Goal: Task Accomplishment & Management: Manage account settings

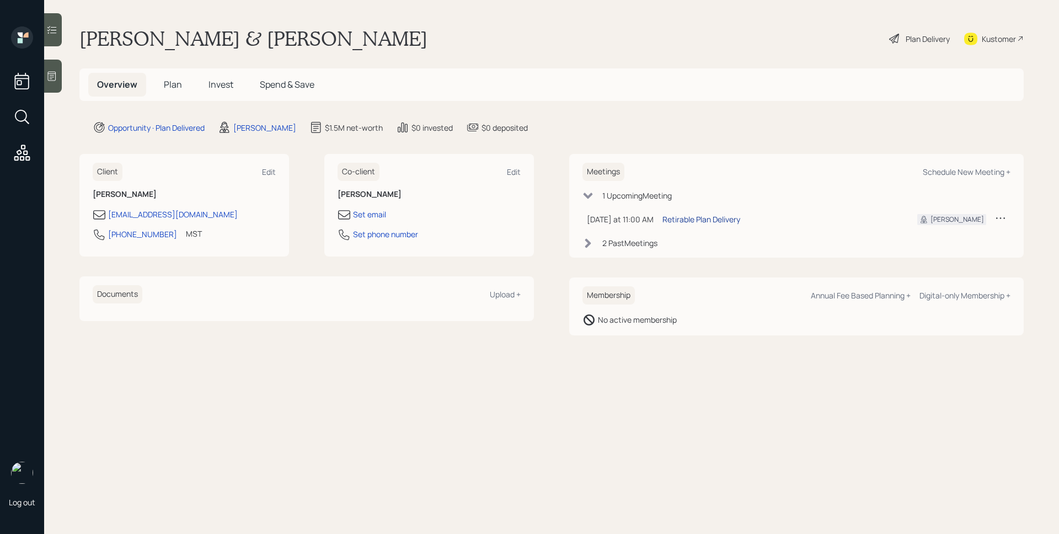
click at [721, 218] on div "Retirable Plan Delivery" at bounding box center [702, 220] width 78 height 12
click at [210, 90] on span "Invest" at bounding box center [221, 84] width 25 height 12
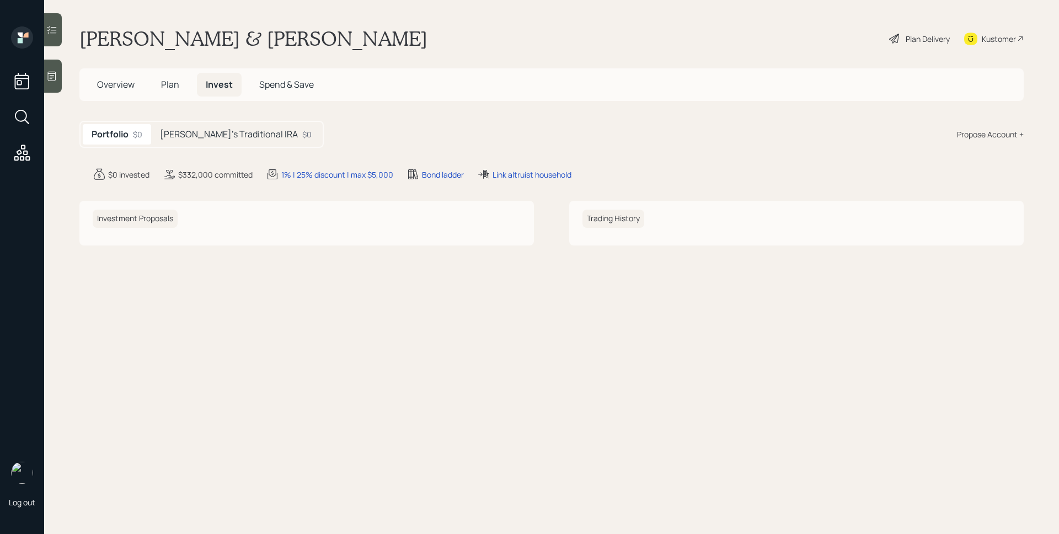
click at [214, 139] on h5 "[PERSON_NAME]'s Traditional IRA" at bounding box center [229, 134] width 138 height 10
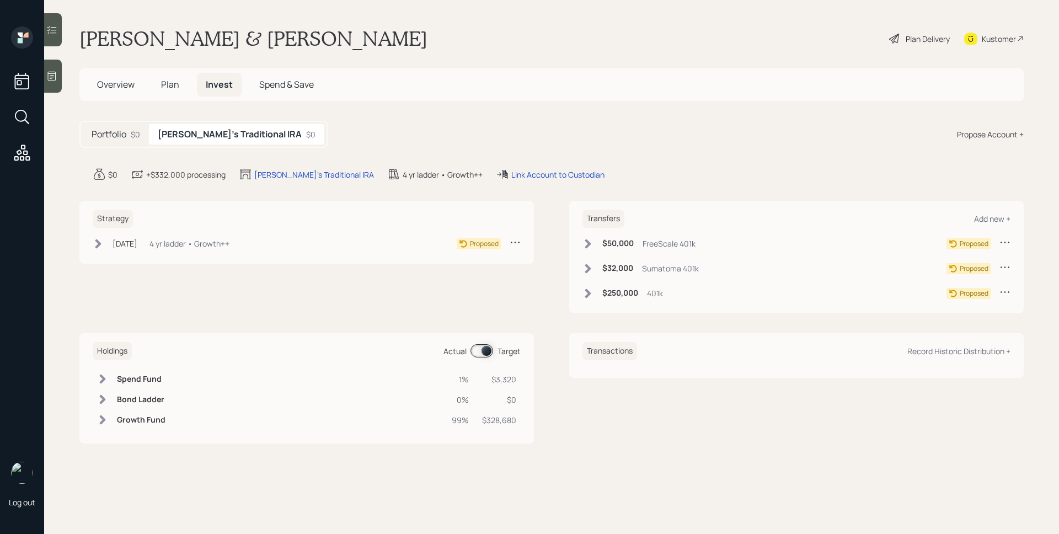
click at [173, 90] on h5 "Plan" at bounding box center [170, 85] width 36 height 24
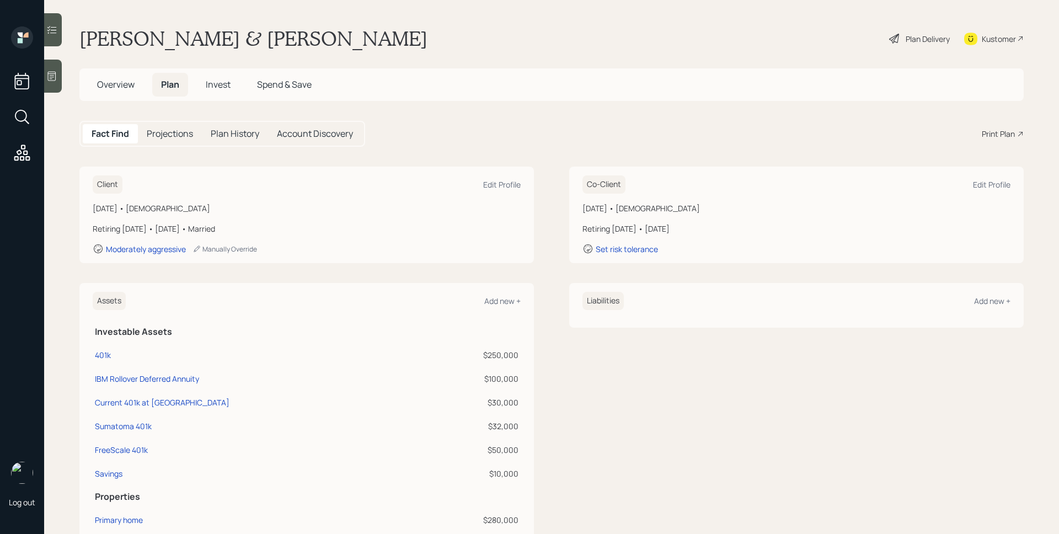
click at [113, 82] on span "Overview" at bounding box center [116, 84] width 38 height 12
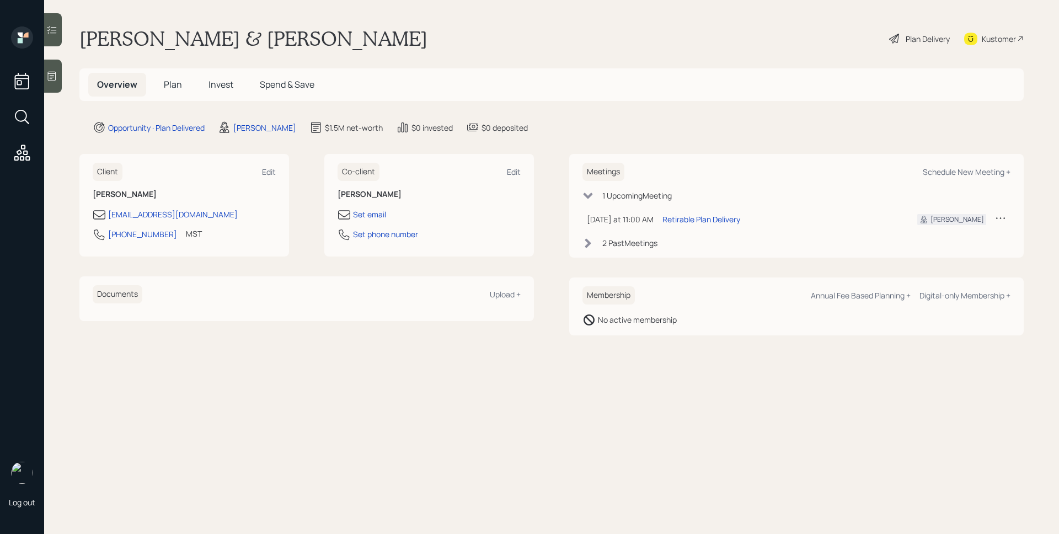
click at [179, 88] on span "Plan" at bounding box center [173, 84] width 18 height 12
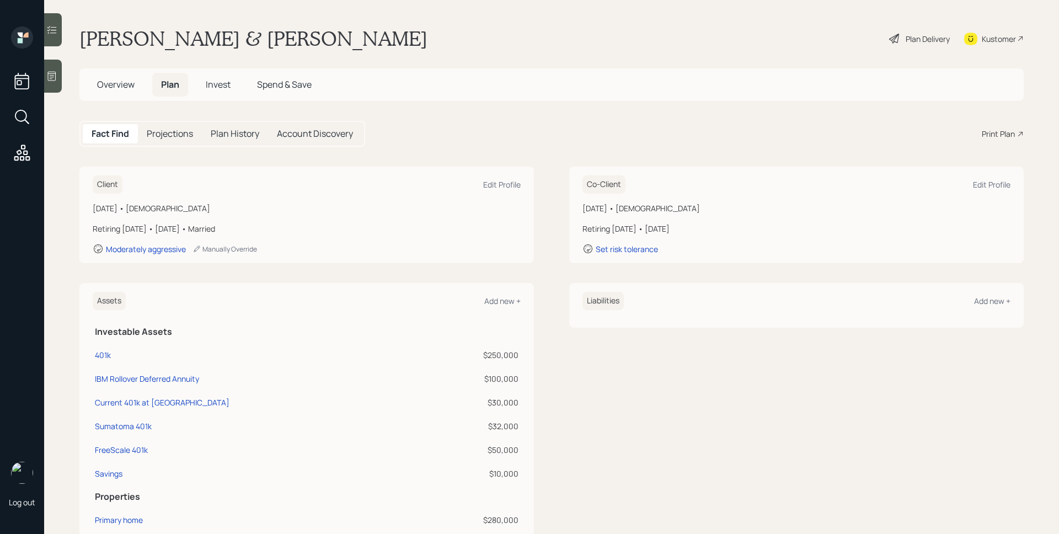
drag, startPoint x: 107, startPoint y: 354, endPoint x: 310, endPoint y: 334, distance: 204.0
click at [109, 353] on div "401k" at bounding box center [103, 355] width 16 height 12
select select "company_sponsored"
select select "balanced"
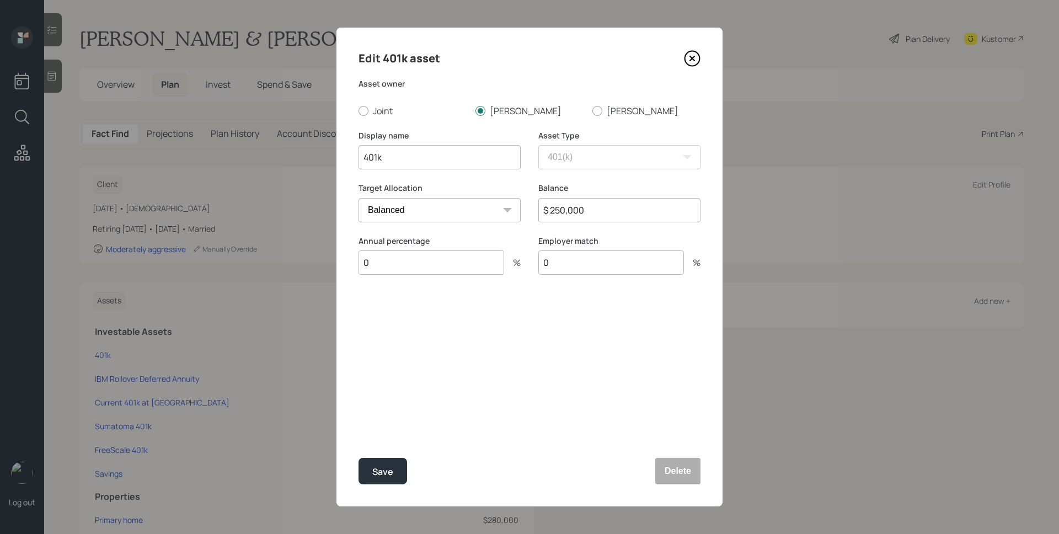
drag, startPoint x: 690, startPoint y: 60, endPoint x: 673, endPoint y: 68, distance: 18.5
click at [689, 61] on icon at bounding box center [692, 58] width 17 height 17
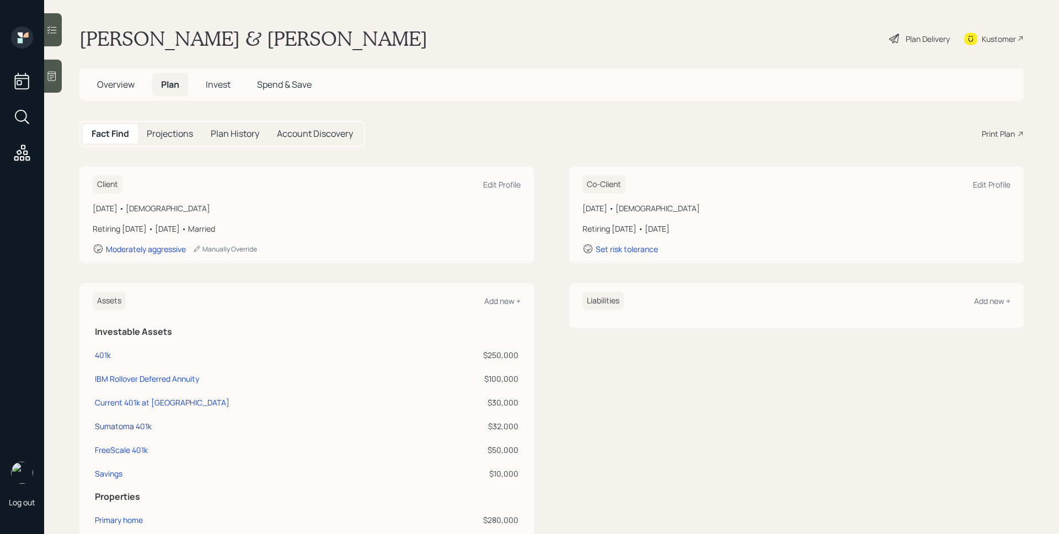
click at [143, 429] on div "Sumatoma 401k" at bounding box center [123, 426] width 57 height 12
select select "ira"
select select "balanced"
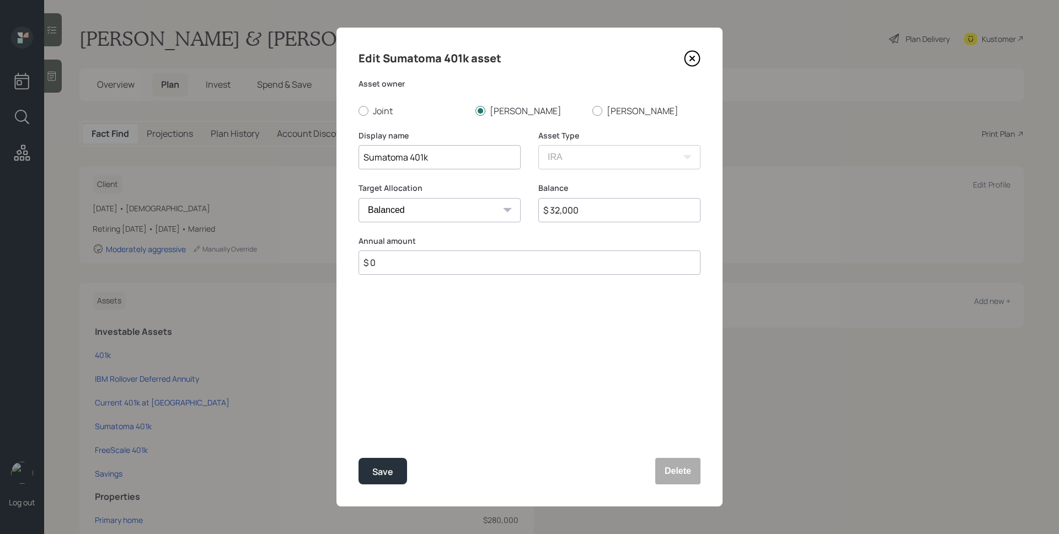
click at [700, 55] on icon at bounding box center [692, 58] width 15 height 15
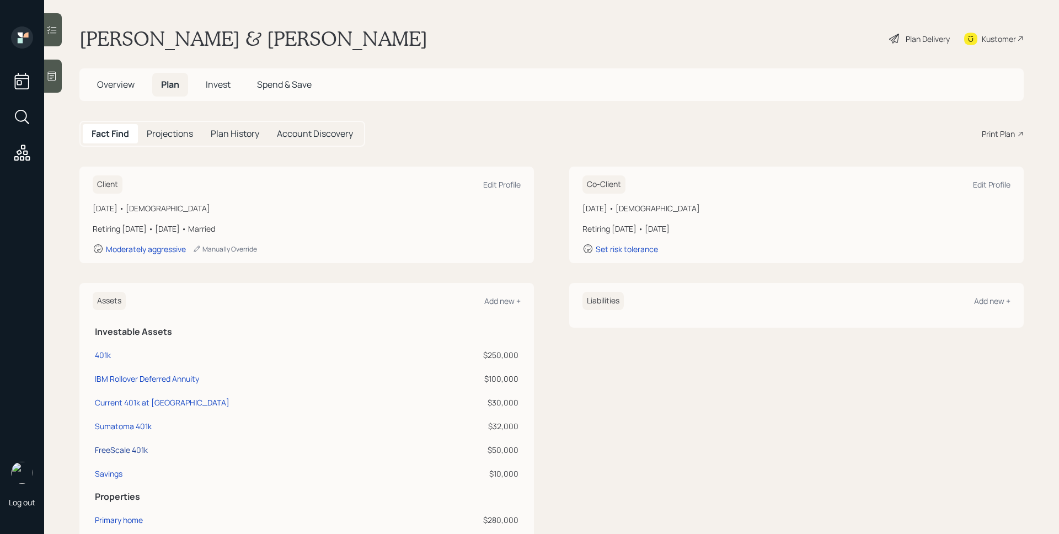
click at [144, 454] on div "FreeScale 401k" at bounding box center [121, 450] width 53 height 12
select select "ira"
select select "balanced"
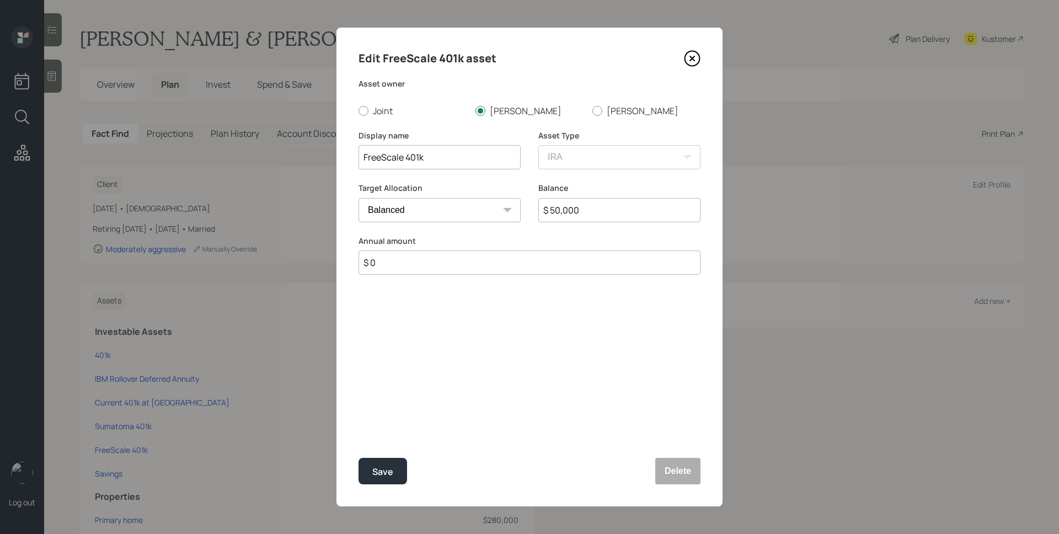
click at [696, 57] on icon at bounding box center [692, 58] width 17 height 17
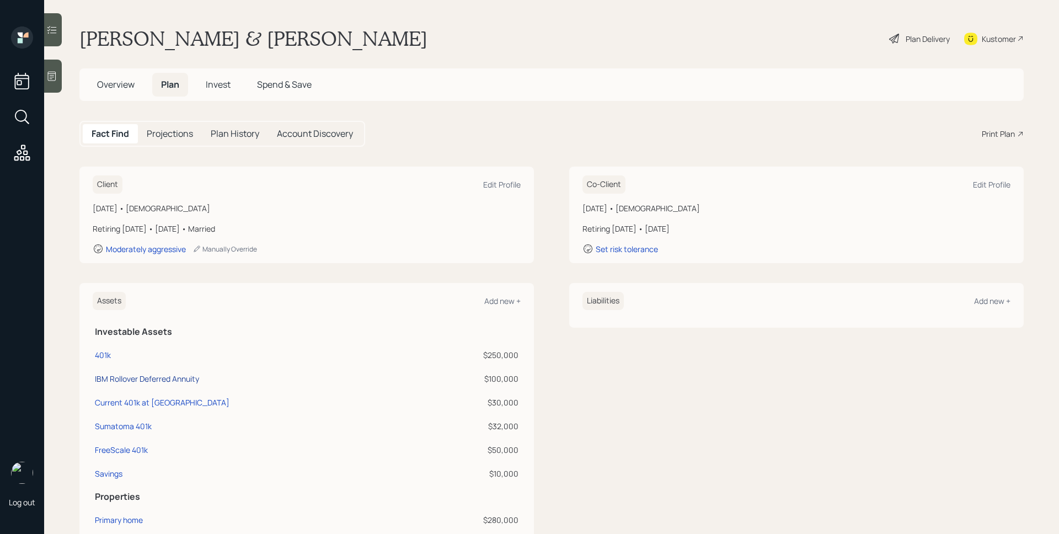
click at [175, 377] on div "IBM Rollover Deferred Annuity" at bounding box center [147, 379] width 104 height 12
select select "ira"
select select "balanced"
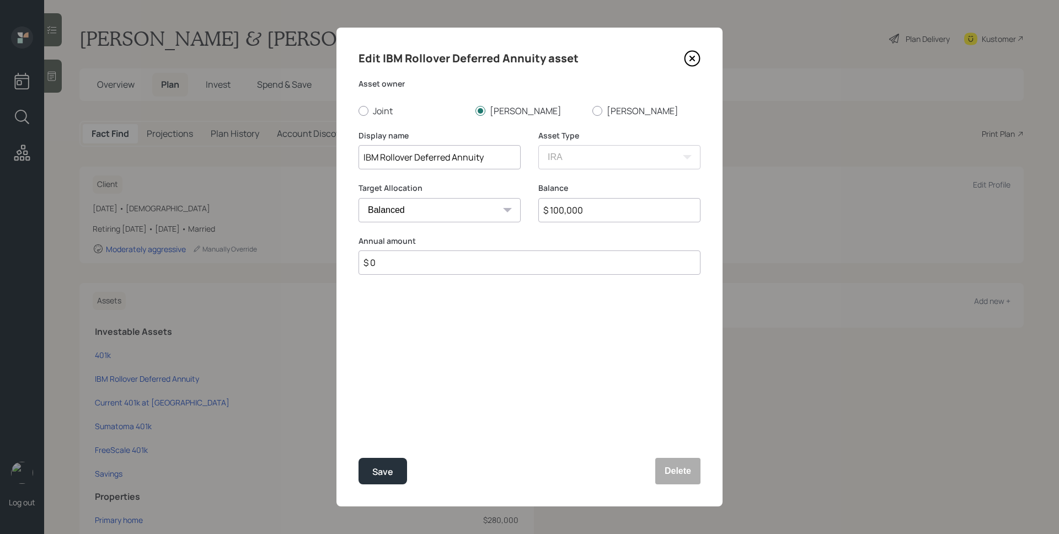
click at [692, 62] on icon at bounding box center [692, 58] width 17 height 17
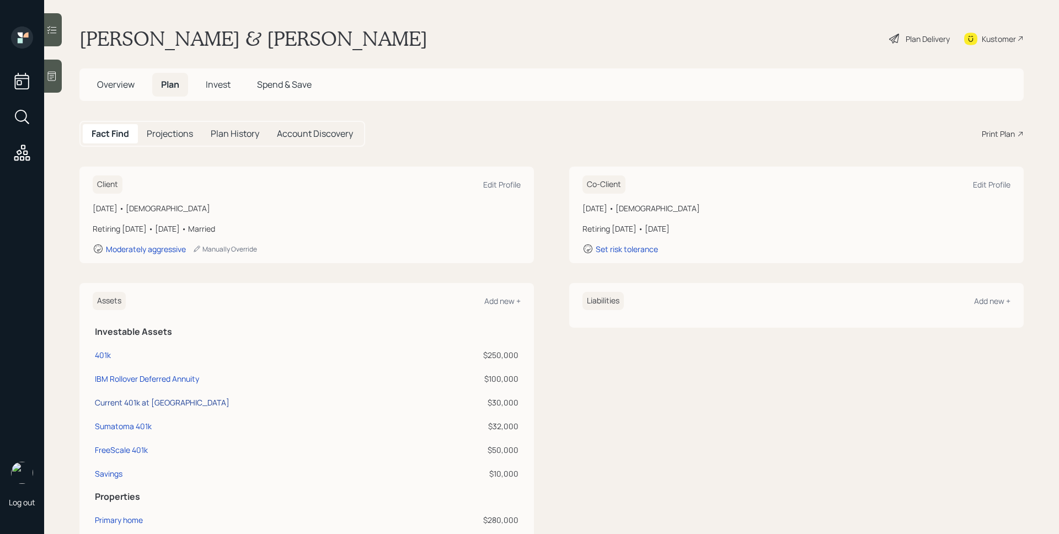
click at [143, 399] on div "Current 401k at [GEOGRAPHIC_DATA]" at bounding box center [162, 403] width 135 height 12
select select "company_sponsored"
select select "balanced"
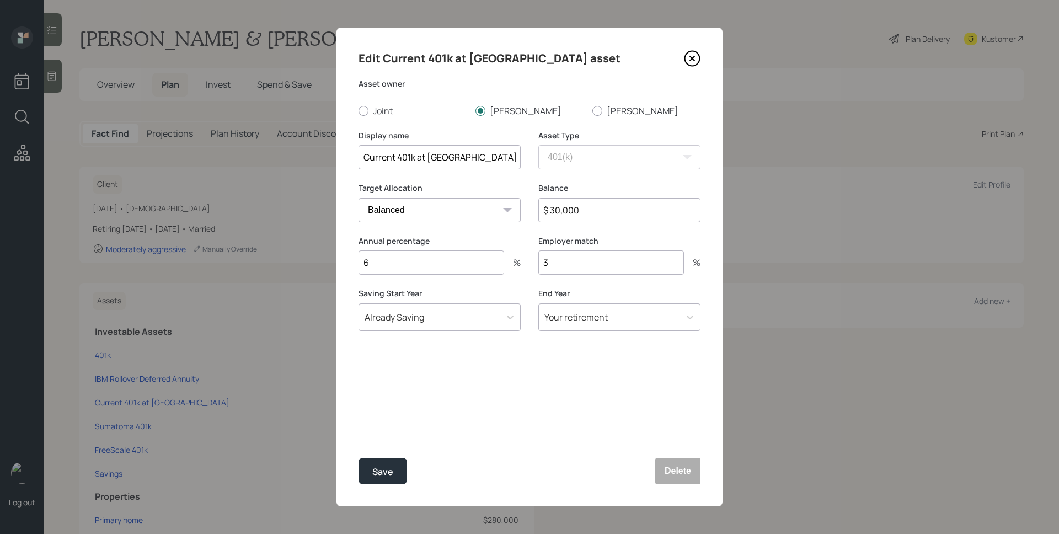
click at [698, 61] on icon at bounding box center [692, 58] width 17 height 17
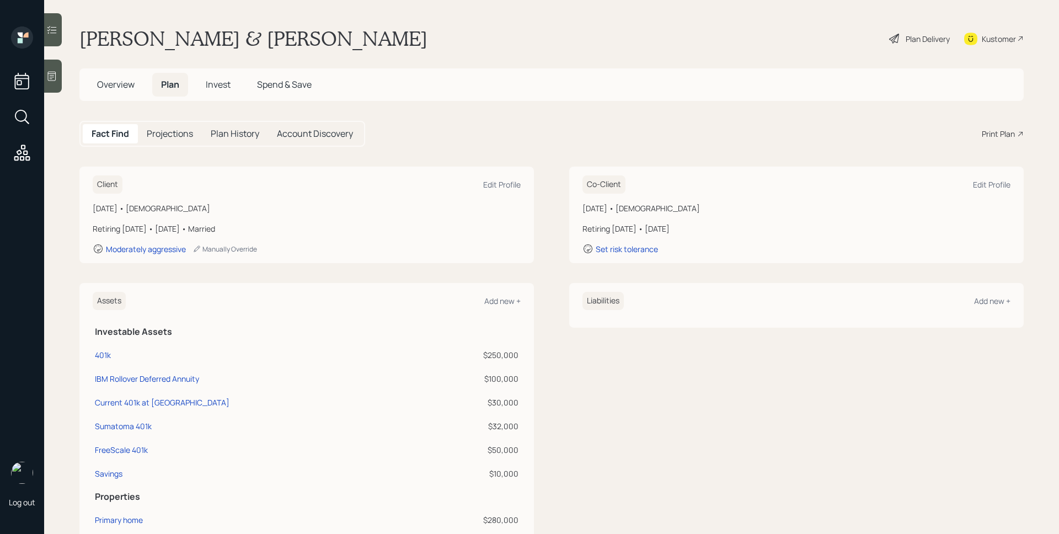
drag, startPoint x: 122, startPoint y: 77, endPoint x: 390, endPoint y: 153, distance: 278.2
click at [122, 77] on h5 "Overview" at bounding box center [115, 85] width 55 height 24
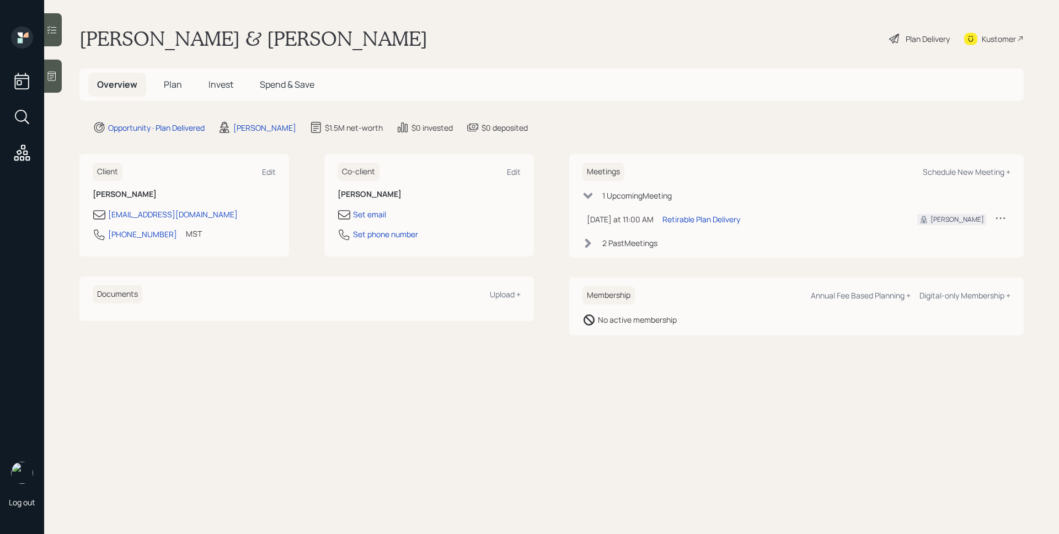
click at [635, 240] on div "2 Past Meeting s" at bounding box center [629, 243] width 55 height 12
